Goal: Task Accomplishment & Management: Complete application form

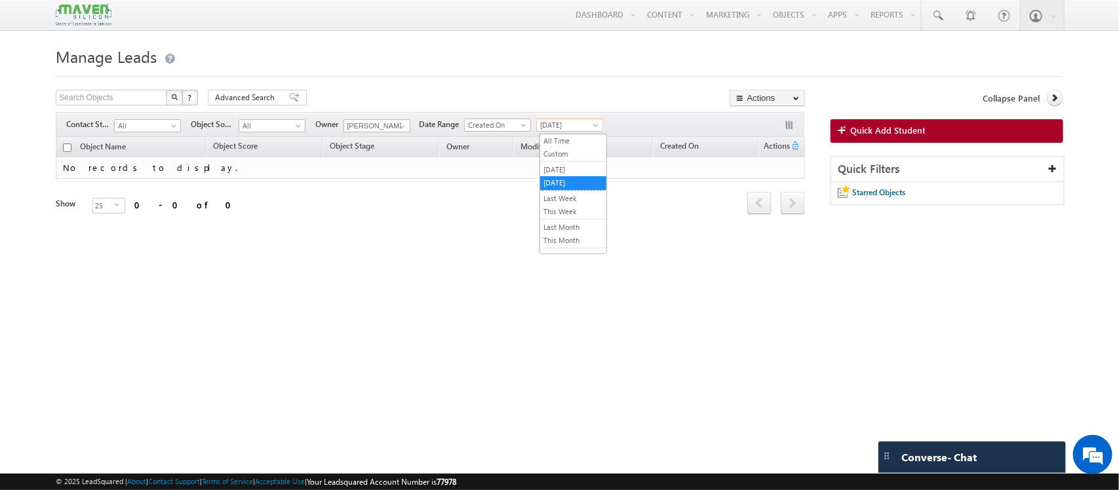
click at [570, 120] on span "[DATE]" at bounding box center [568, 125] width 62 height 12
click at [565, 136] on link "All Time" at bounding box center [573, 141] width 66 height 12
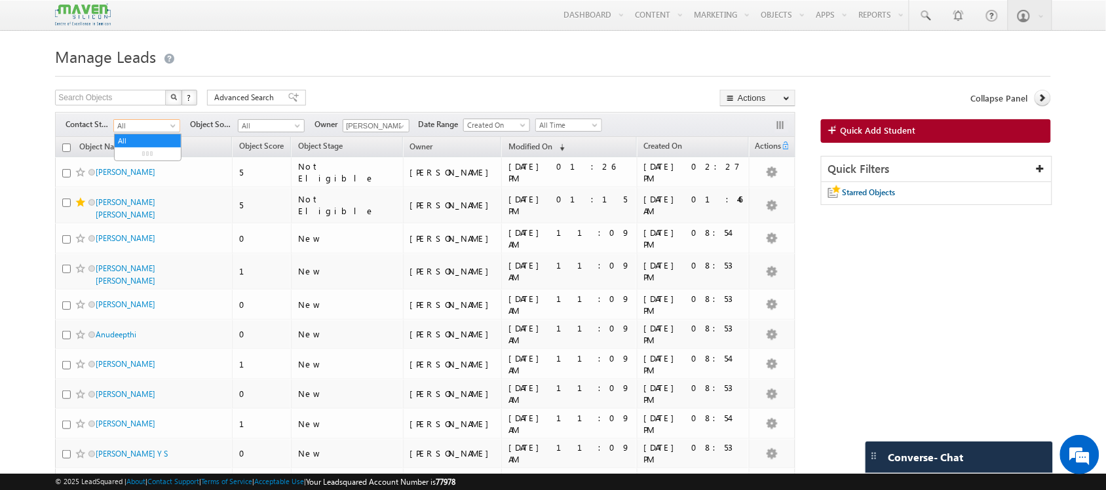
click at [161, 125] on span "All" at bounding box center [145, 126] width 62 height 12
click at [166, 156] on link "New Lead" at bounding box center [148, 154] width 66 height 12
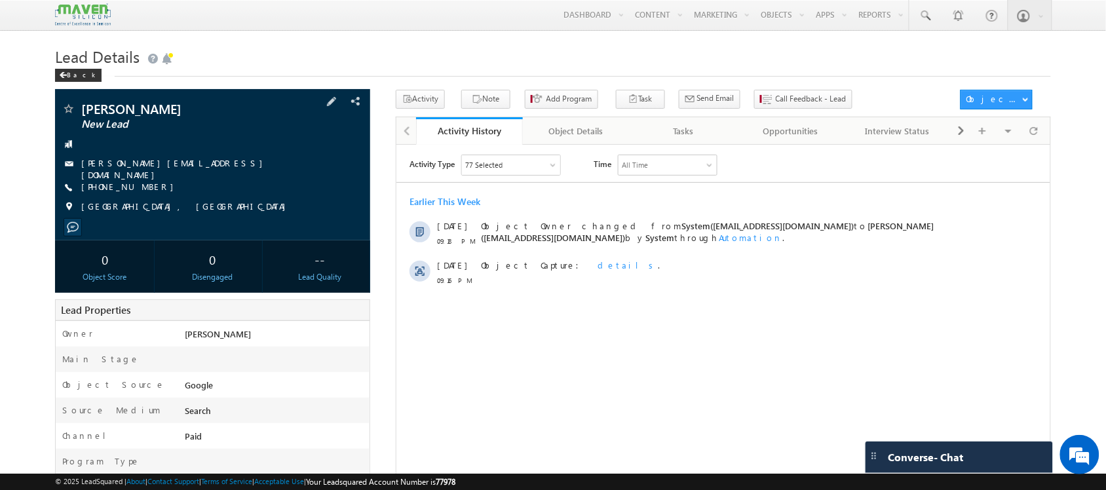
drag, startPoint x: 187, startPoint y: 168, endPoint x: 178, endPoint y: 168, distance: 9.2
click at [178, 168] on div "[PERSON_NAME][EMAIL_ADDRESS][DOMAIN_NAME]" at bounding box center [213, 163] width 302 height 13
copy div "[EMAIL_ADDRESS][DOMAIN_NAME]"
click at [1043, 139] on div at bounding box center [1034, 130] width 26 height 23
drag, startPoint x: 215, startPoint y: 164, endPoint x: 194, endPoint y: 175, distance: 23.8
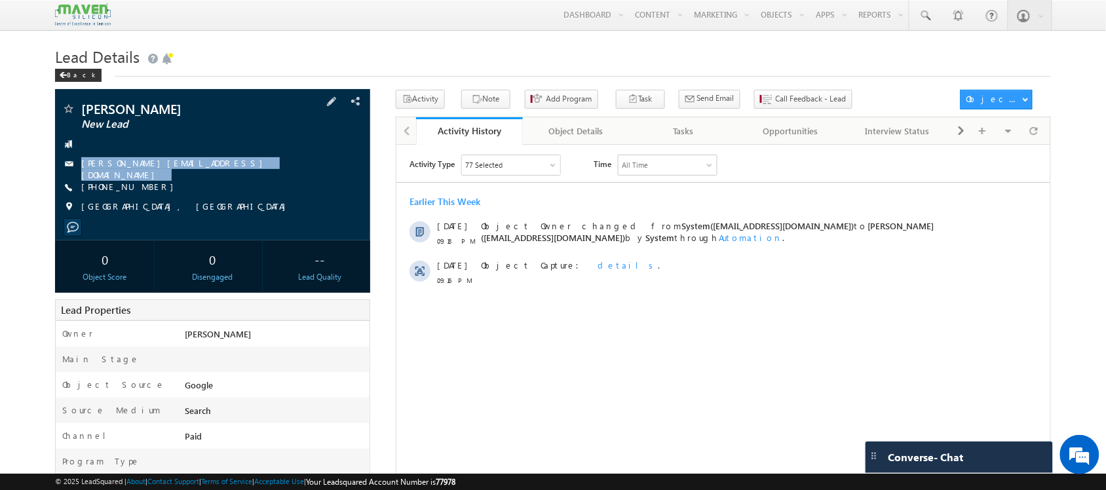
click at [194, 175] on div "[PERSON_NAME] New Lead [PERSON_NAME][EMAIL_ADDRESS][DOMAIN_NAME] [PHONE_NUMBER]" at bounding box center [213, 161] width 302 height 118
copy div "[PERSON_NAME][EMAIL_ADDRESS][DOMAIN_NAME]"
click at [793, 99] on span "Call Feedback - Lead" at bounding box center [811, 99] width 71 height 12
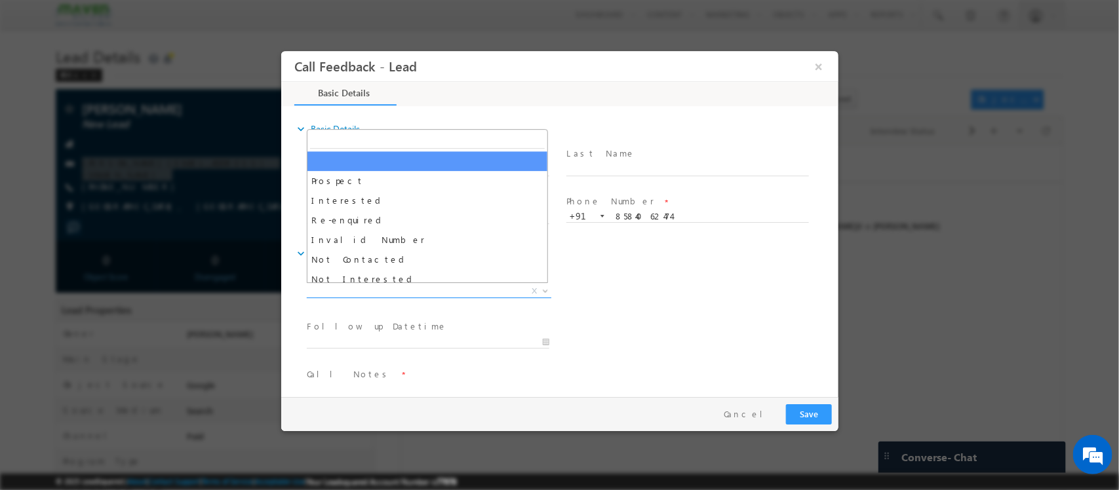
click at [392, 296] on span "X" at bounding box center [428, 291] width 244 height 13
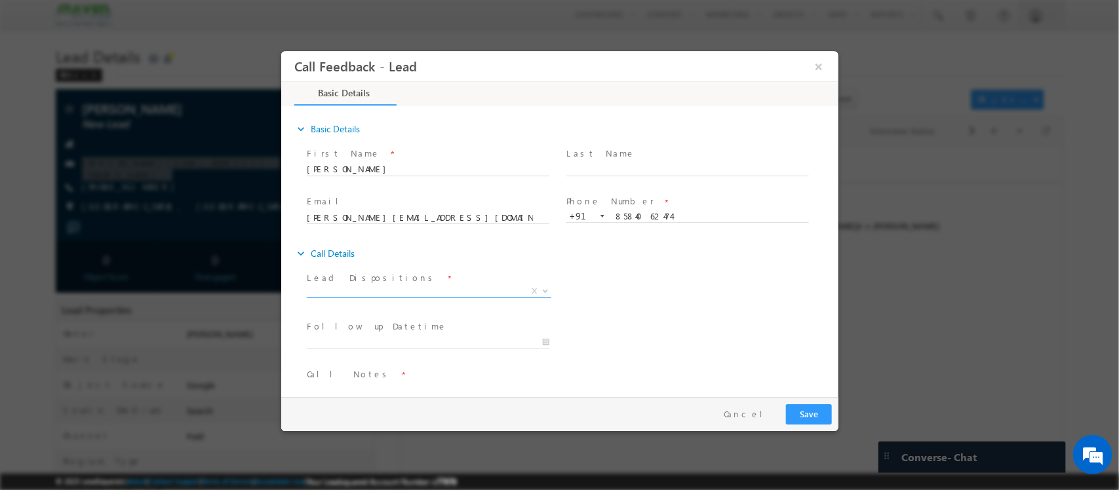
drag, startPoint x: 392, startPoint y: 296, endPoint x: 389, endPoint y: 274, distance: 22.4
click at [389, 274] on div "Lead Dispositions * Prospect Interested Re-enquired Invalid Number Not Contacte…" at bounding box center [433, 286] width 254 height 30
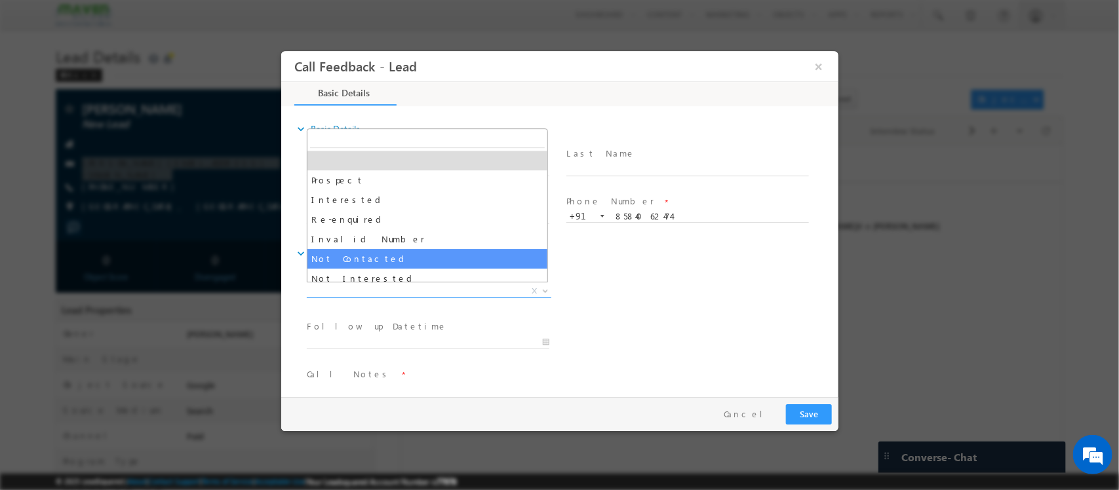
drag, startPoint x: 380, startPoint y: 289, endPoint x: 397, endPoint y: 255, distance: 38.4
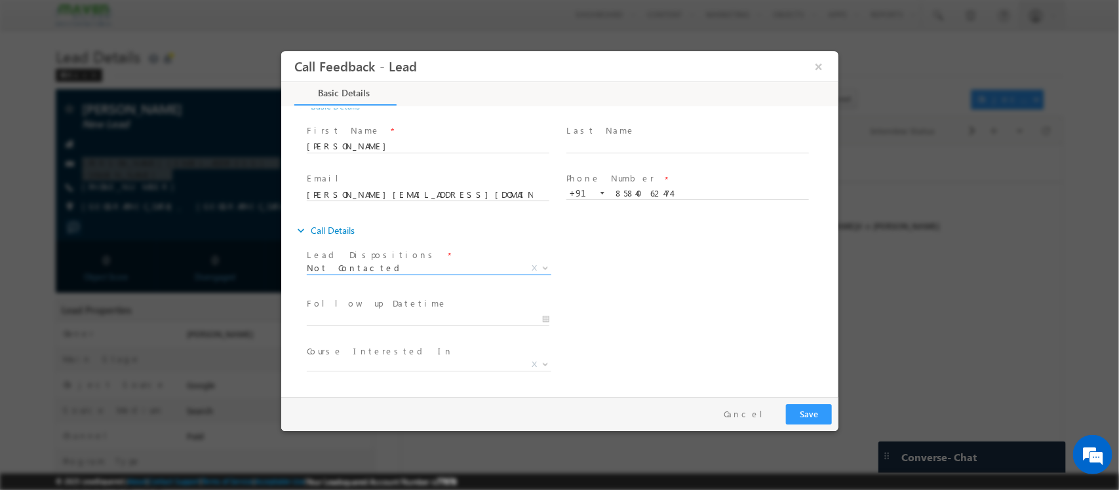
scroll to position [24, 0]
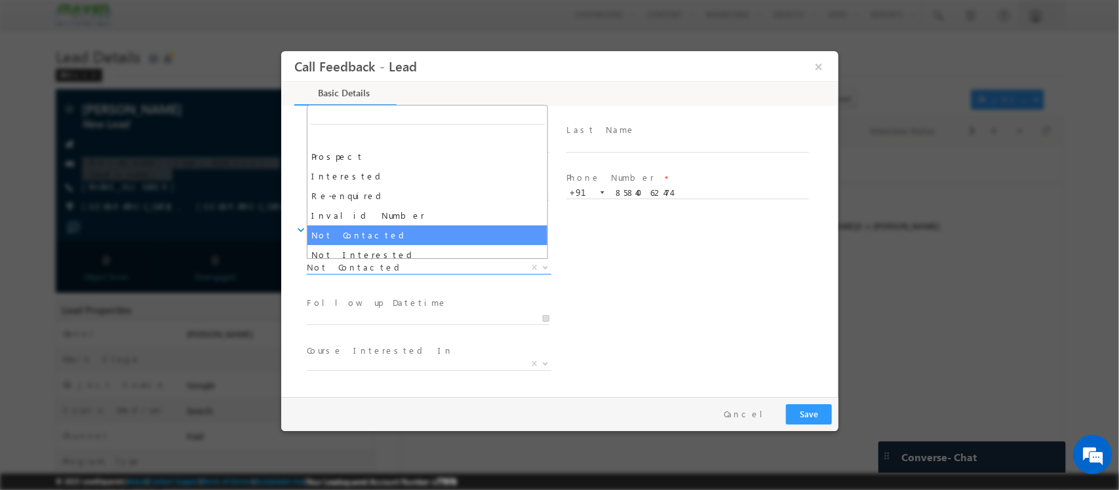
click at [389, 271] on span "Not Contacted" at bounding box center [412, 268] width 213 height 12
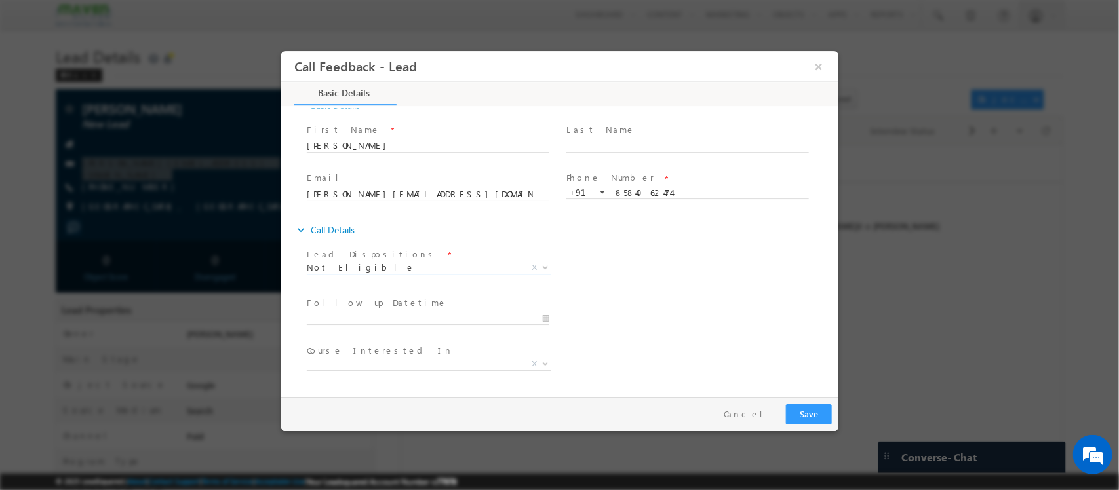
scroll to position [70, 0]
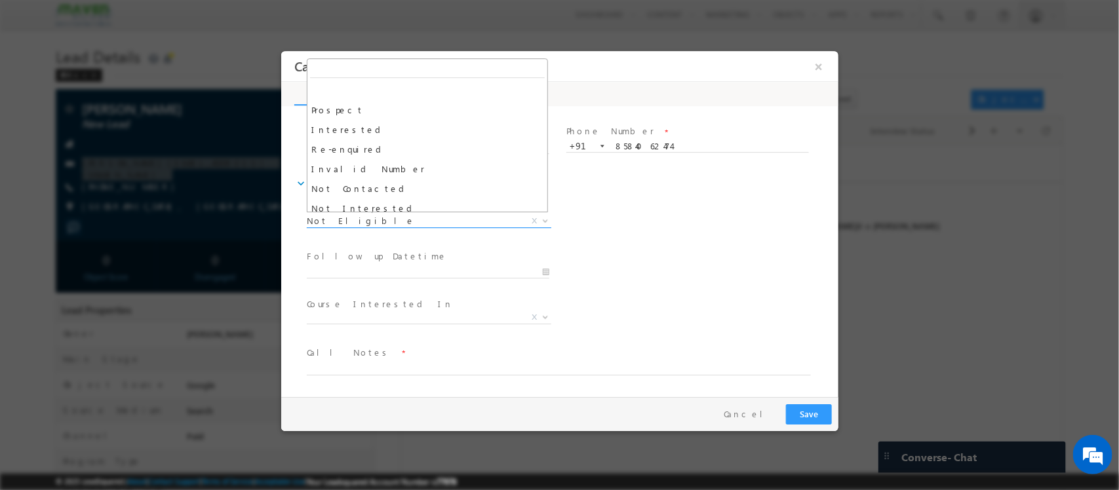
click at [355, 215] on span "Not Eligible" at bounding box center [412, 221] width 213 height 12
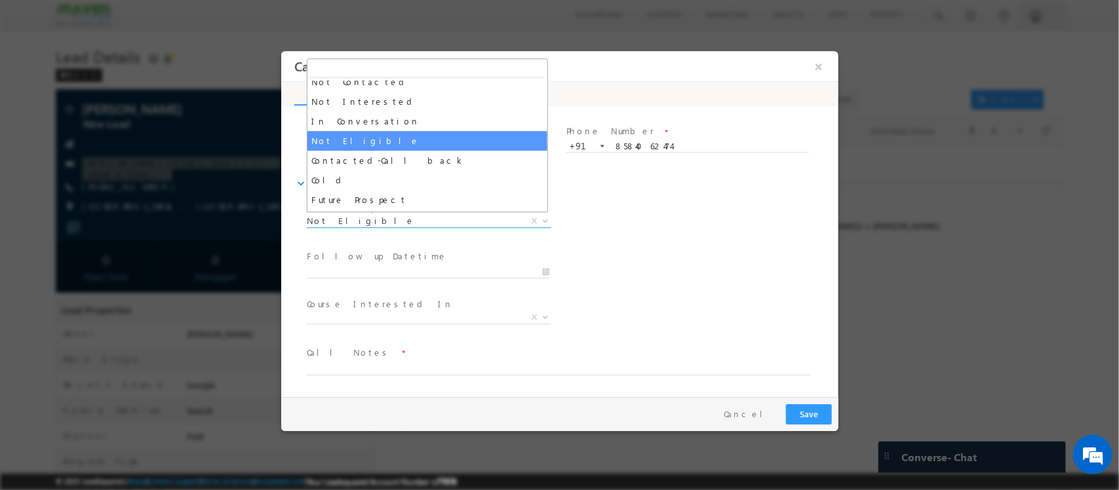
scroll to position [105, 0]
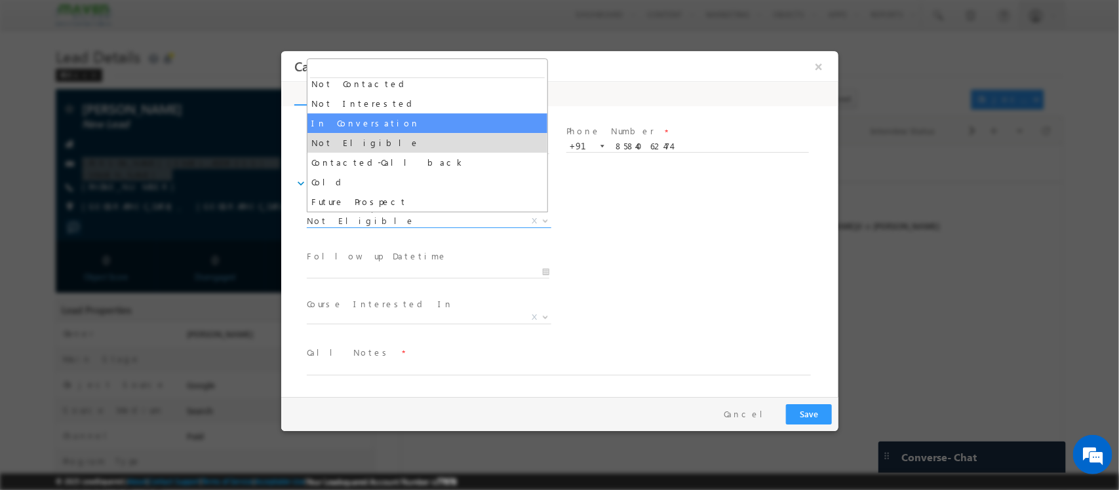
select select "In Conversation"
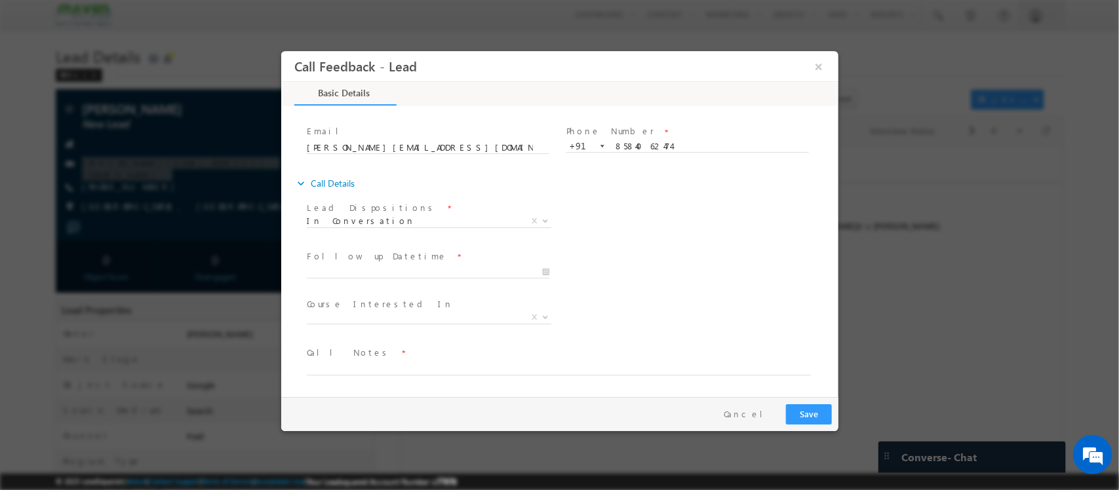
drag, startPoint x: 408, startPoint y: 262, endPoint x: 400, endPoint y: 270, distance: 11.6
click at [400, 270] on div "Follow up Datetime *" at bounding box center [433, 265] width 254 height 30
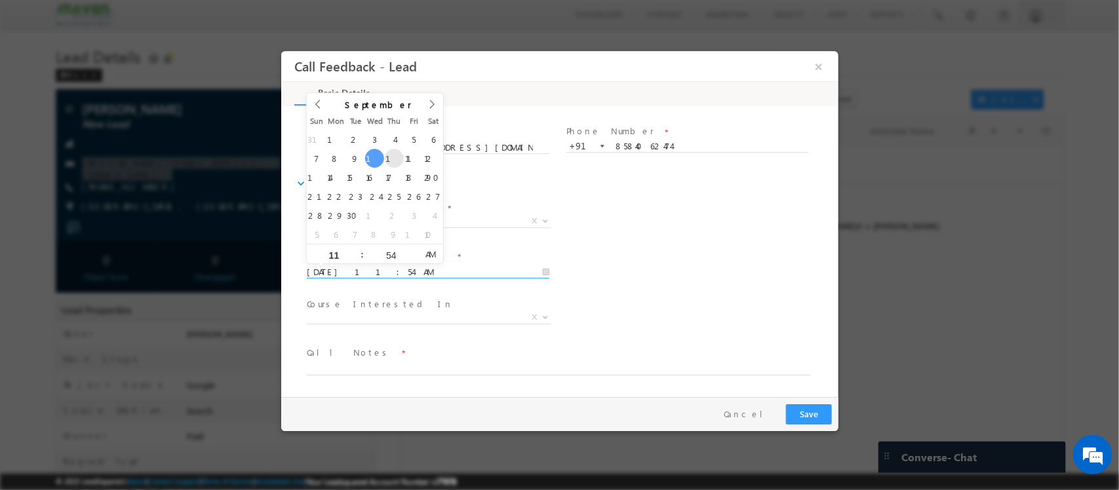
drag, startPoint x: 400, startPoint y: 270, endPoint x: 384, endPoint y: 161, distance: 110.0
click at [384, 161] on body "Call Feedback - Lead × Basic Details" at bounding box center [559, 223] width 557 height 345
type input "[DATE] 11:54 AM"
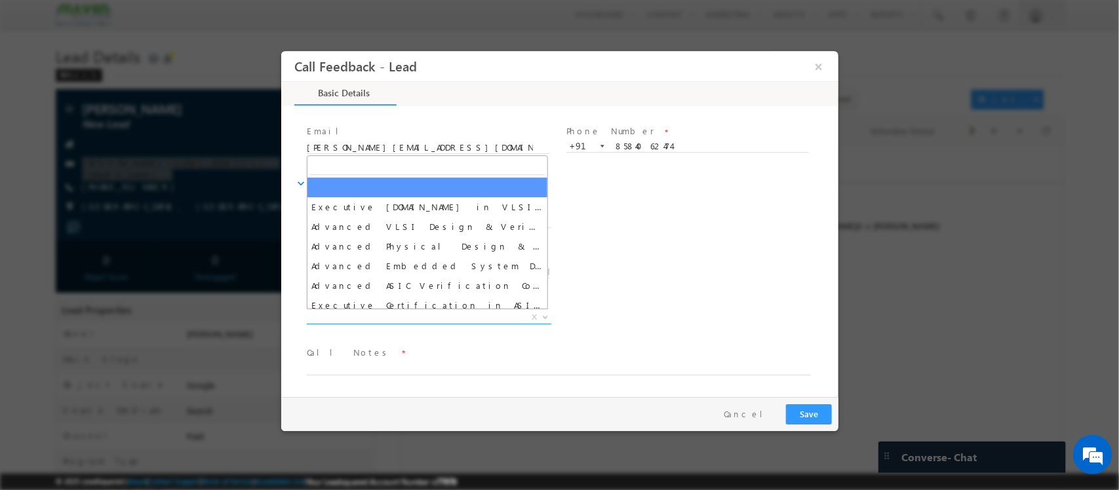
click at [432, 317] on span "X" at bounding box center [428, 317] width 244 height 13
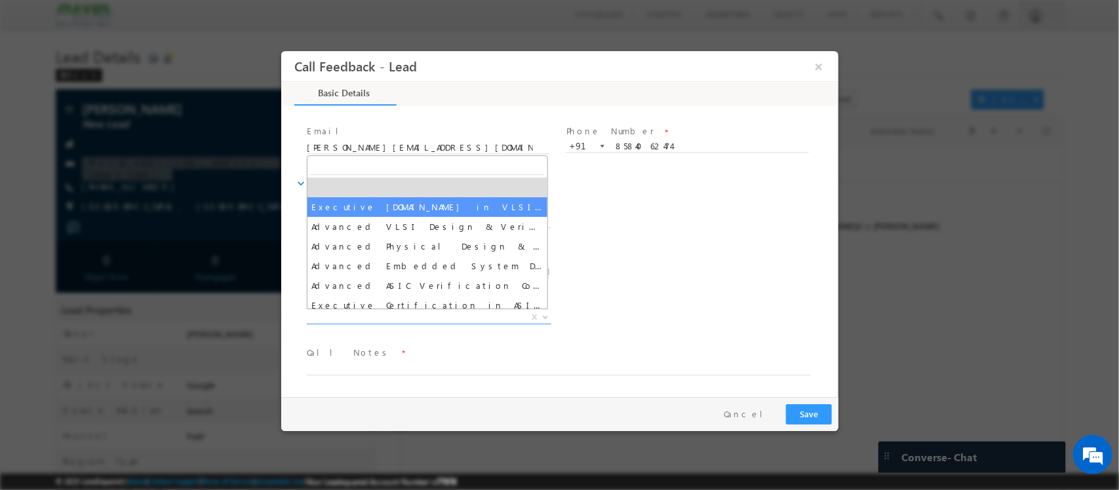
select select "Executive [DOMAIN_NAME] in VLSI Design"
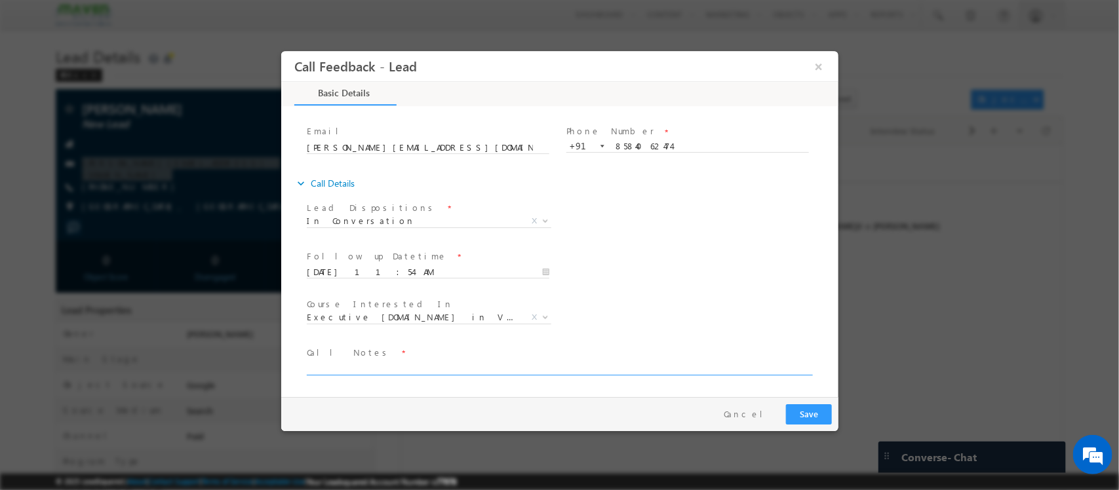
click at [399, 369] on textarea at bounding box center [558, 367] width 504 height 15
type textarea "2"
type textarea "M"
click at [564, 365] on textarea "Btech +MBA Passout - 10 years exp / Not comfortable with Offline program / IIT …" at bounding box center [558, 367] width 504 height 15
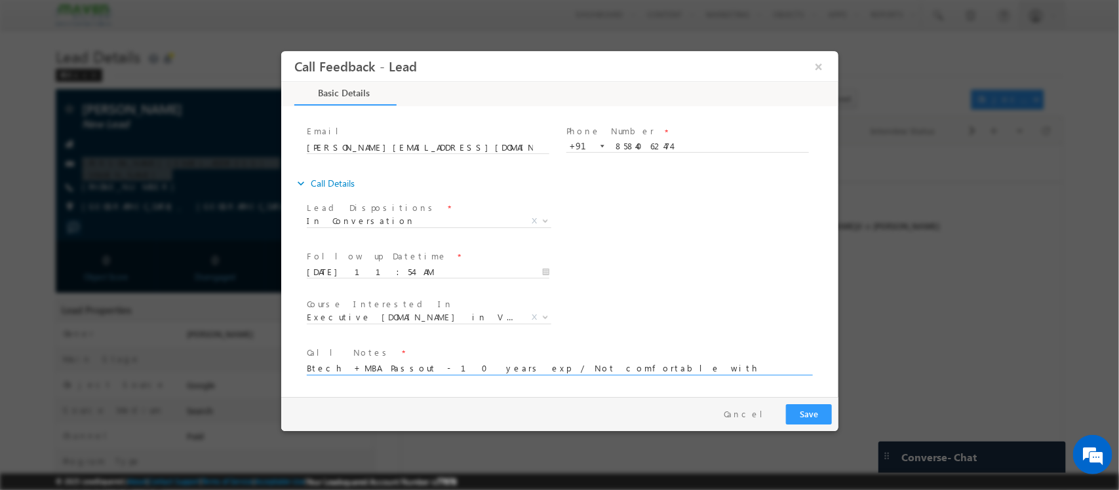
click at [564, 365] on textarea "Btech +MBA Passout - 10 years exp / Not comfortable with Offline program / IIT …" at bounding box center [558, 367] width 504 height 15
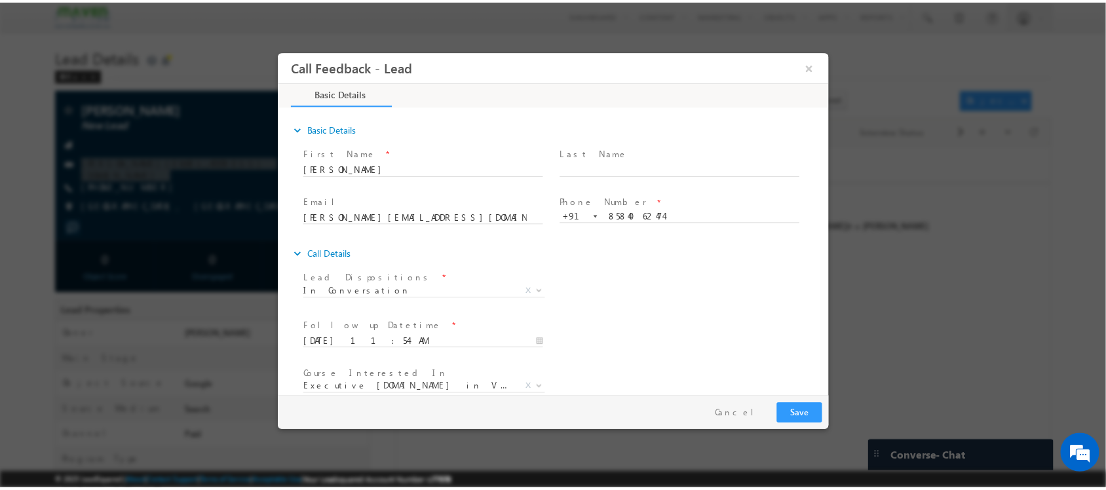
scroll to position [70, 0]
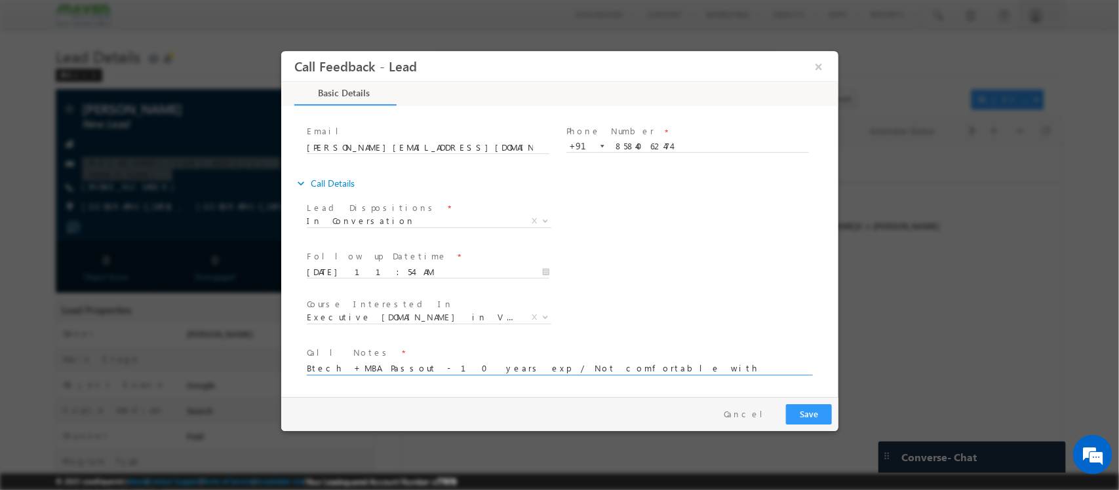
type textarea "Btech +MBA Passout - 10 years exp / Not comfortable with Offline program / IIT …"
click at [810, 408] on button "Save" at bounding box center [808, 414] width 46 height 20
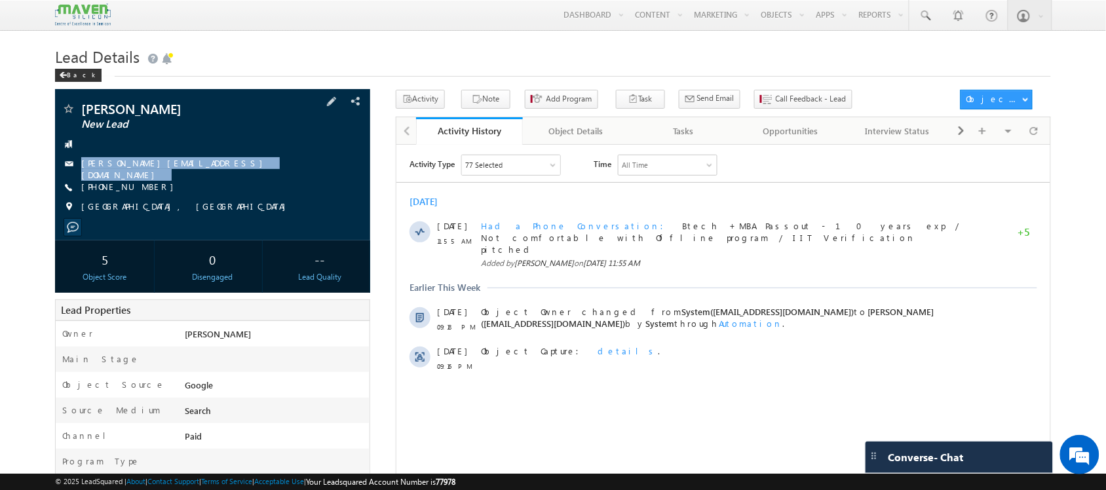
drag, startPoint x: 192, startPoint y: 165, endPoint x: 191, endPoint y: 176, distance: 10.6
click at [191, 176] on div "[PERSON_NAME] New Lead [PERSON_NAME][EMAIL_ADDRESS][DOMAIN_NAME] [PHONE_NUMBER]" at bounding box center [213, 161] width 302 height 118
copy div "[PERSON_NAME][EMAIL_ADDRESS][DOMAIN_NAME]"
drag, startPoint x: 24, startPoint y: 170, endPoint x: 126, endPoint y: 204, distance: 107.8
click at [126, 204] on body "Menu [GEOGRAPHIC_DATA] lsq6@ maven -sili con.c om" at bounding box center [553, 455] width 1106 height 910
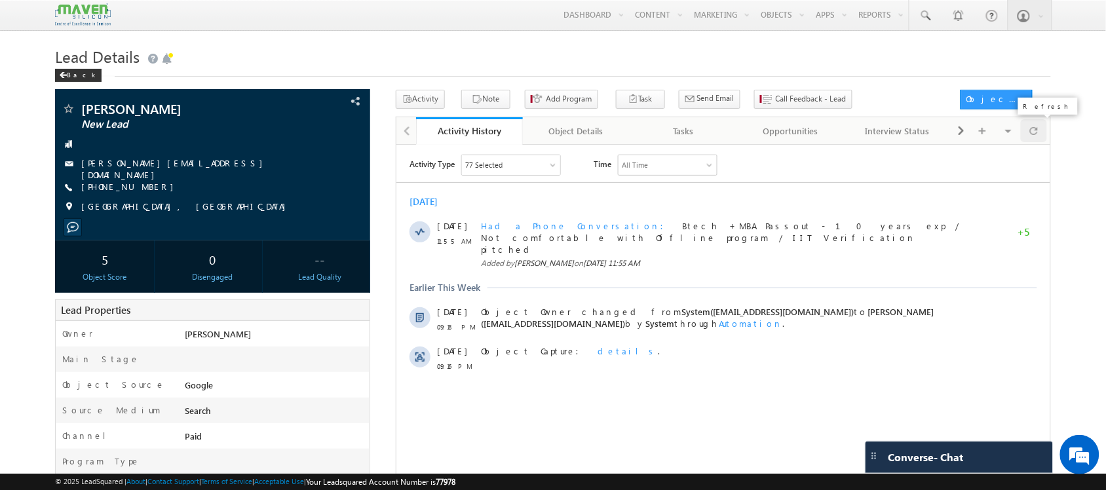
click at [1040, 130] on div at bounding box center [1034, 130] width 26 height 23
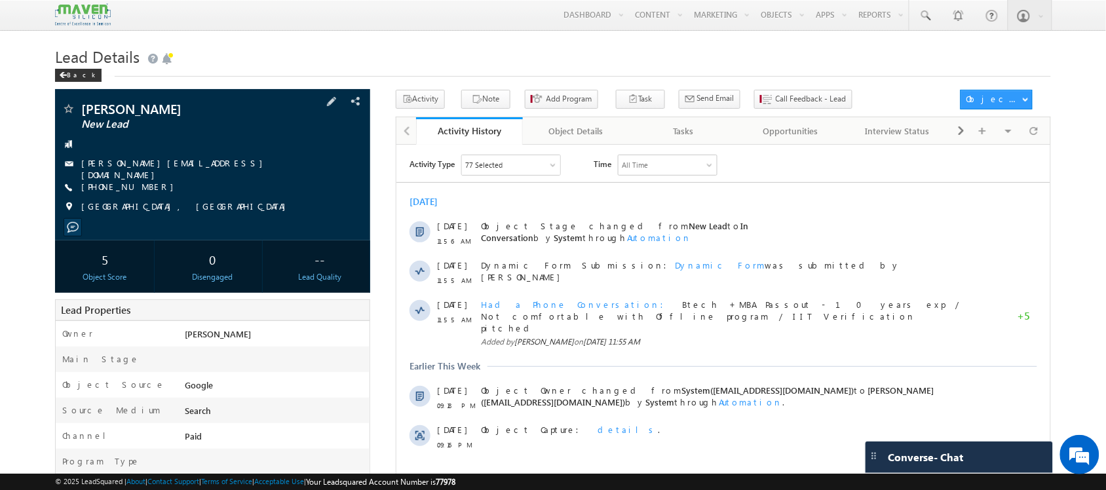
scroll to position [0, 0]
drag, startPoint x: 149, startPoint y: 188, endPoint x: 162, endPoint y: 194, distance: 13.8
click at [162, 194] on div "[PERSON_NAME] New Lead [PERSON_NAME][EMAIL_ADDRESS][DOMAIN_NAME] [PHONE_NUMBER]" at bounding box center [213, 161] width 302 height 118
copy div "[PHONE_NUMBER]"
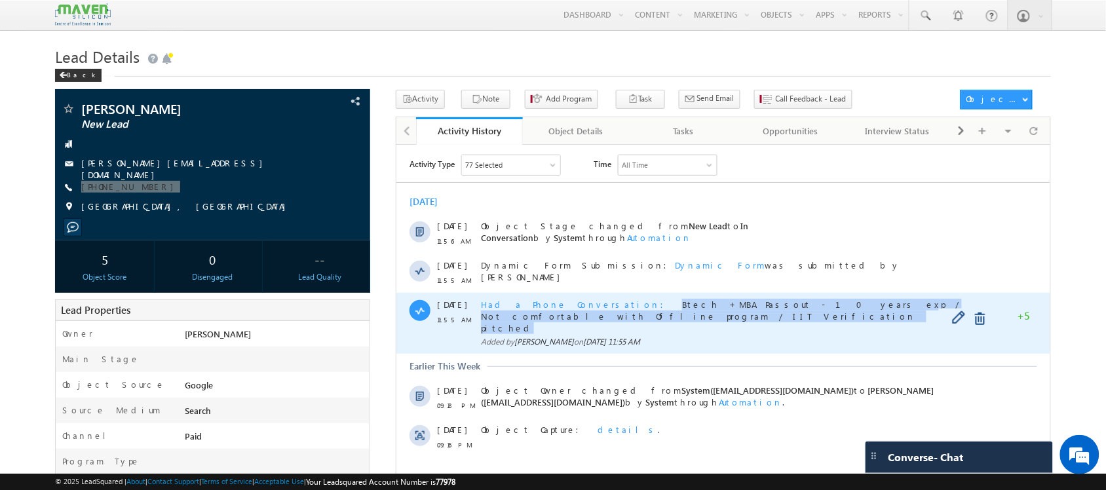
drag, startPoint x: 587, startPoint y: 303, endPoint x: 602, endPoint y: 311, distance: 16.7
click at [602, 311] on div "Had a Phone Conversation Btech +MBA Passout - 10 years exp / Not comfortable wi…" at bounding box center [720, 315] width 481 height 35
copy span "Btech +MBA Passout - 10 years exp / Not comfortable with Offline program / IIT …"
